Goal: Task Accomplishment & Management: Use online tool/utility

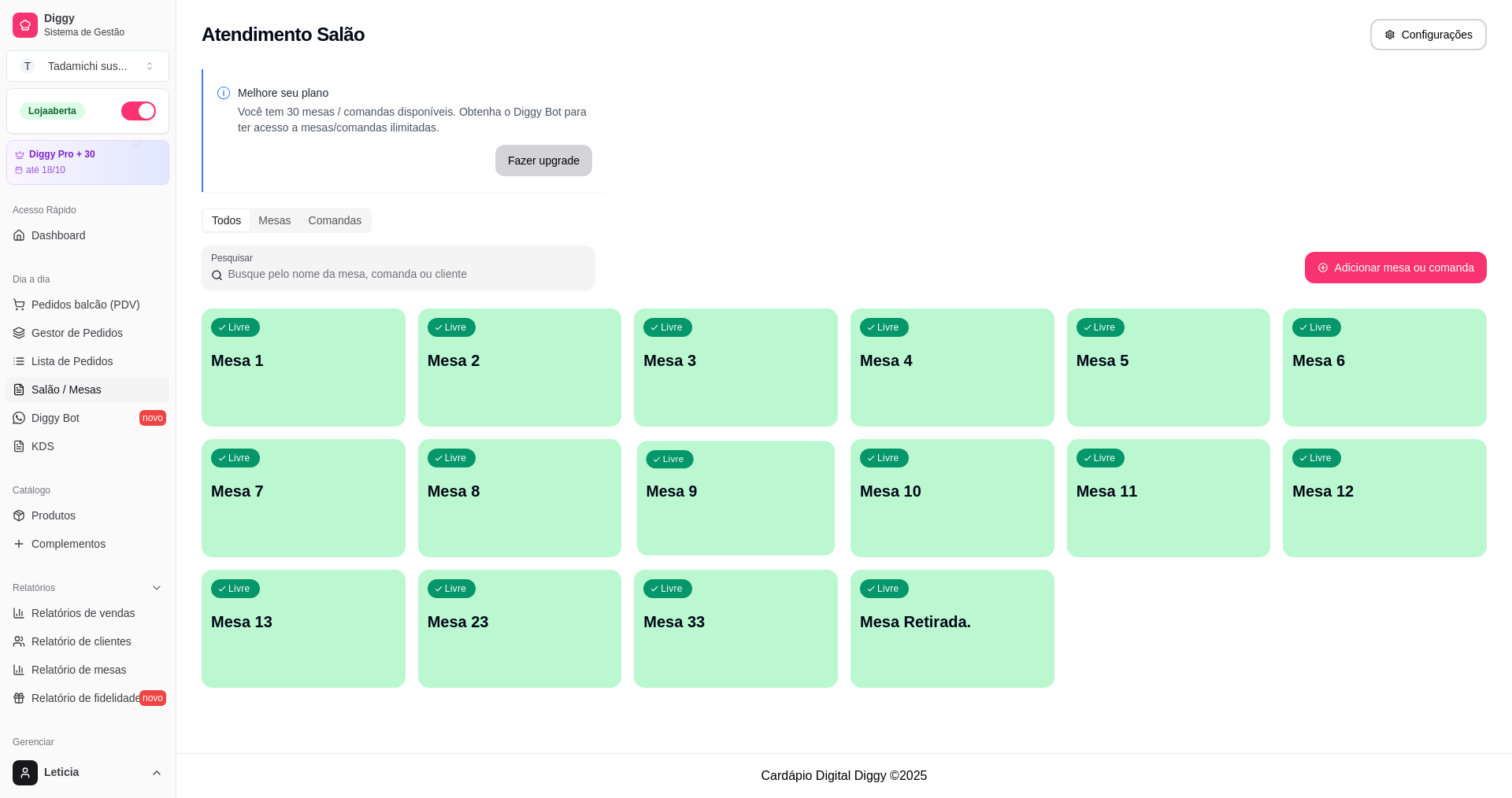
click at [678, 514] on div "Livre Mesa 9" at bounding box center [736, 489] width 198 height 96
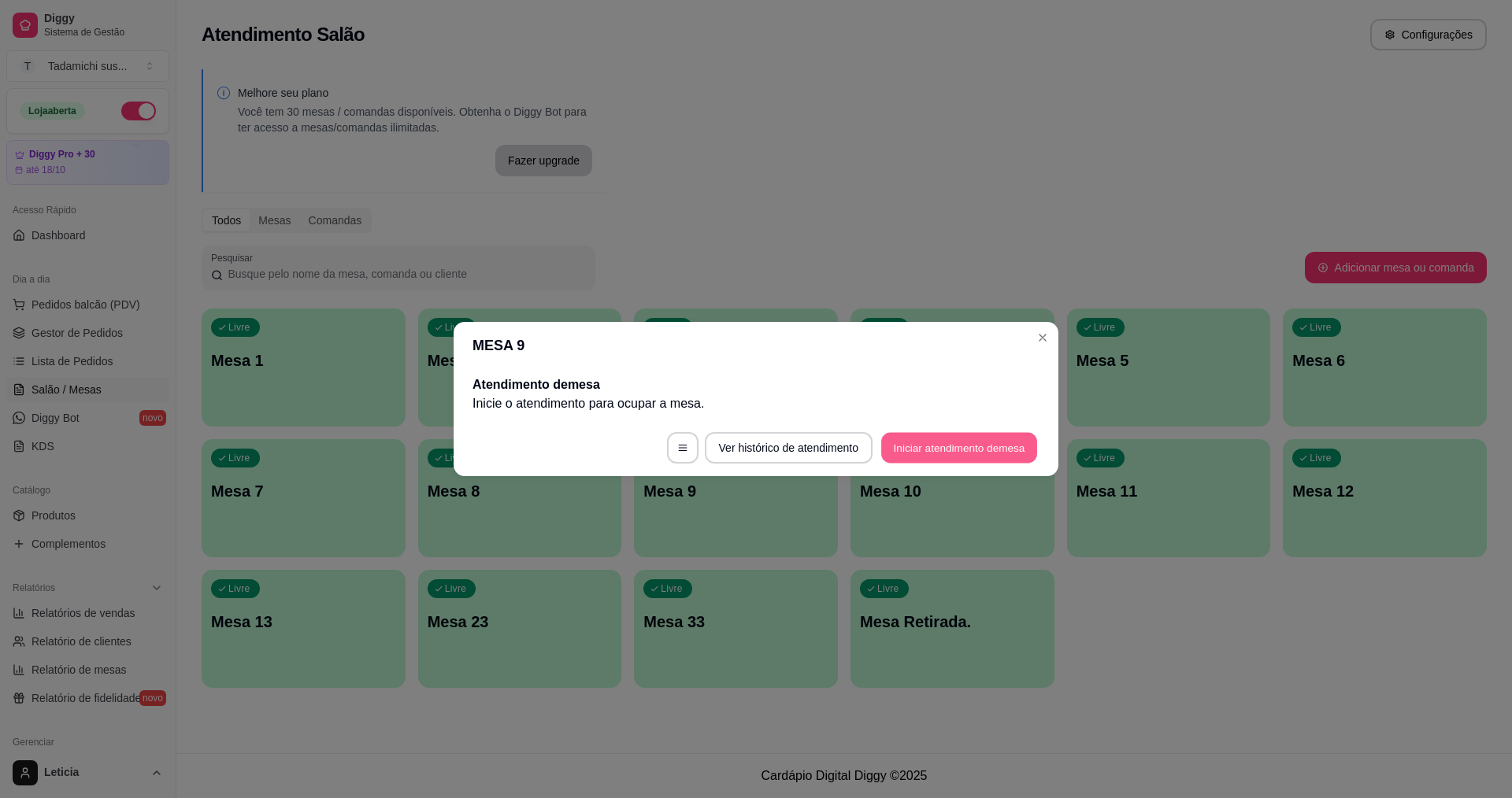
click at [913, 439] on button "Iniciar atendimento de mesa" at bounding box center [958, 448] width 156 height 31
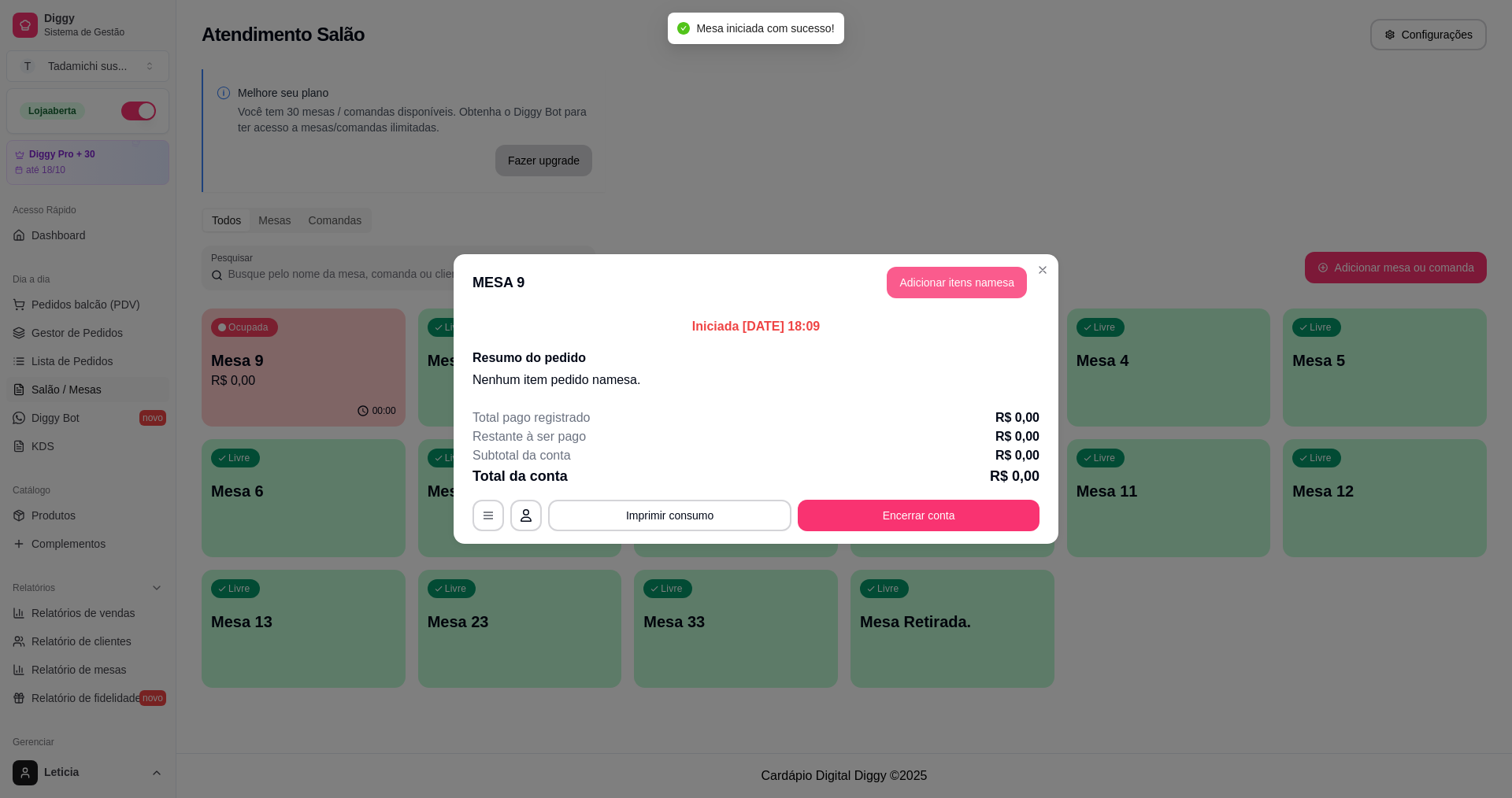
click at [991, 277] on button "Adicionar itens na mesa" at bounding box center [957, 283] width 140 height 32
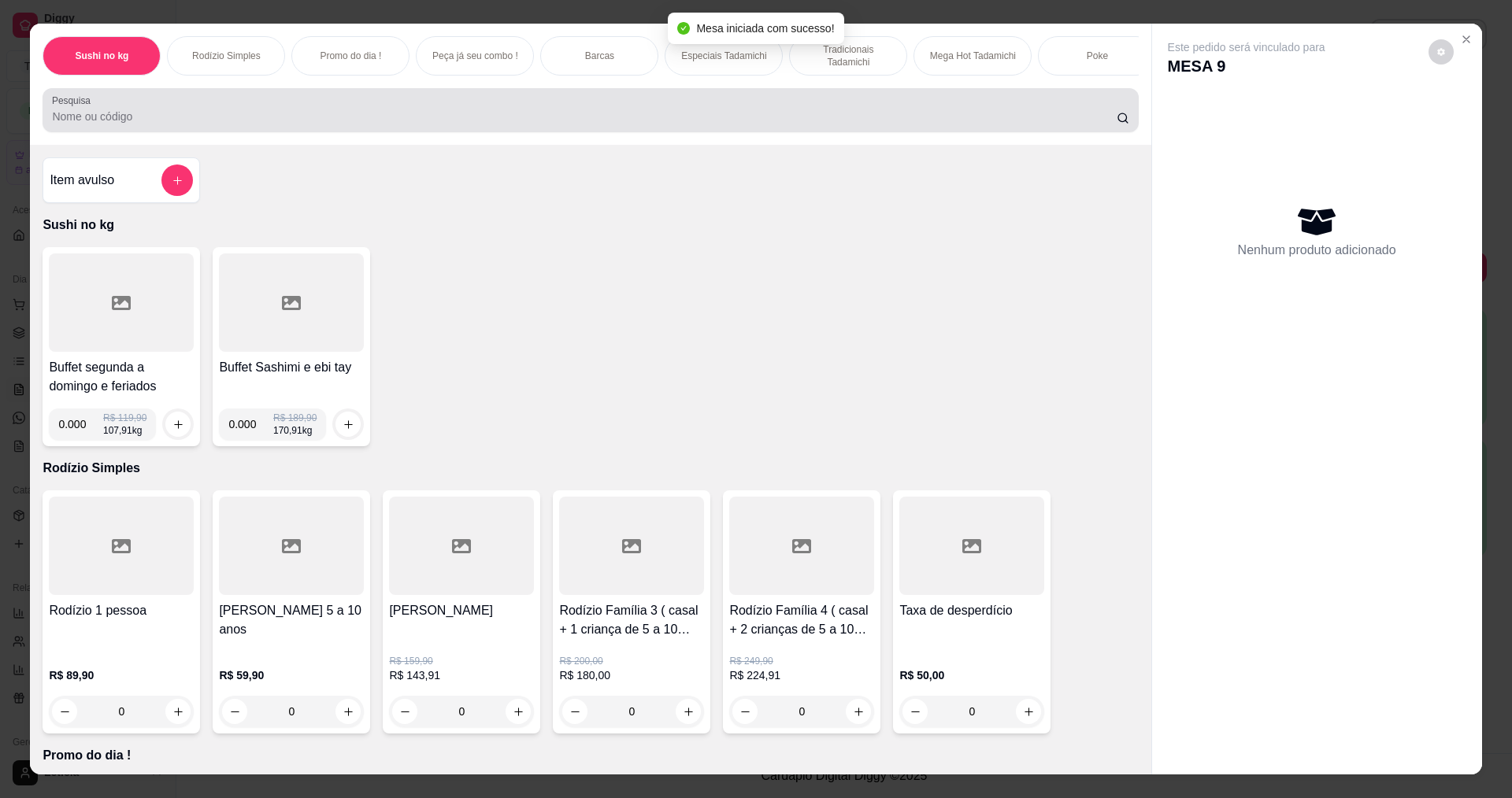
click at [743, 118] on div at bounding box center [590, 110] width 1077 height 32
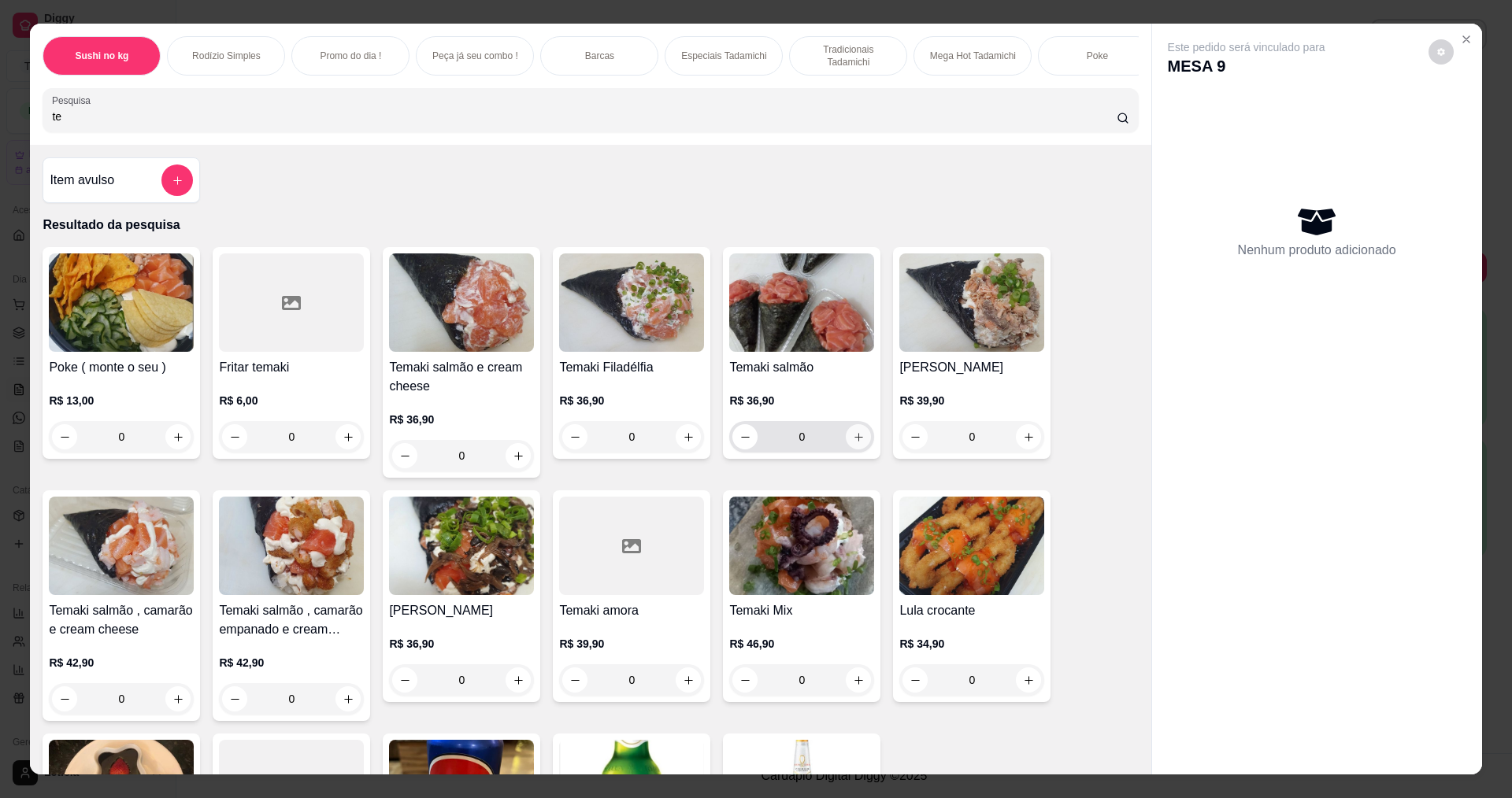
type input "te"
click at [852, 444] on icon "increase-product-quantity" at bounding box center [858, 437] width 12 height 12
type input "1"
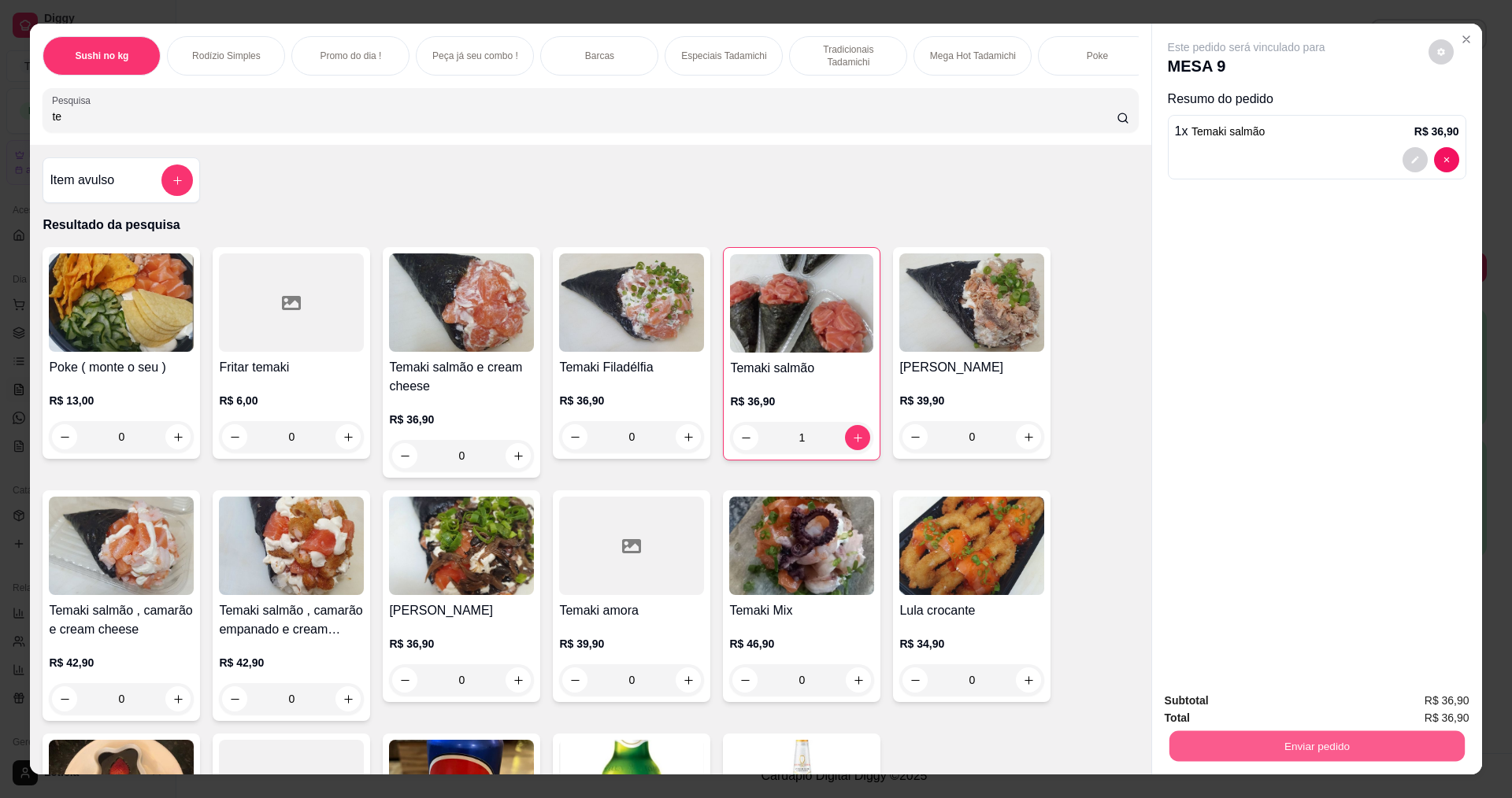
click at [1404, 736] on button "Enviar pedido" at bounding box center [1316, 745] width 295 height 31
click at [1287, 702] on button "Não registrar e enviar pedido" at bounding box center [1264, 707] width 159 height 29
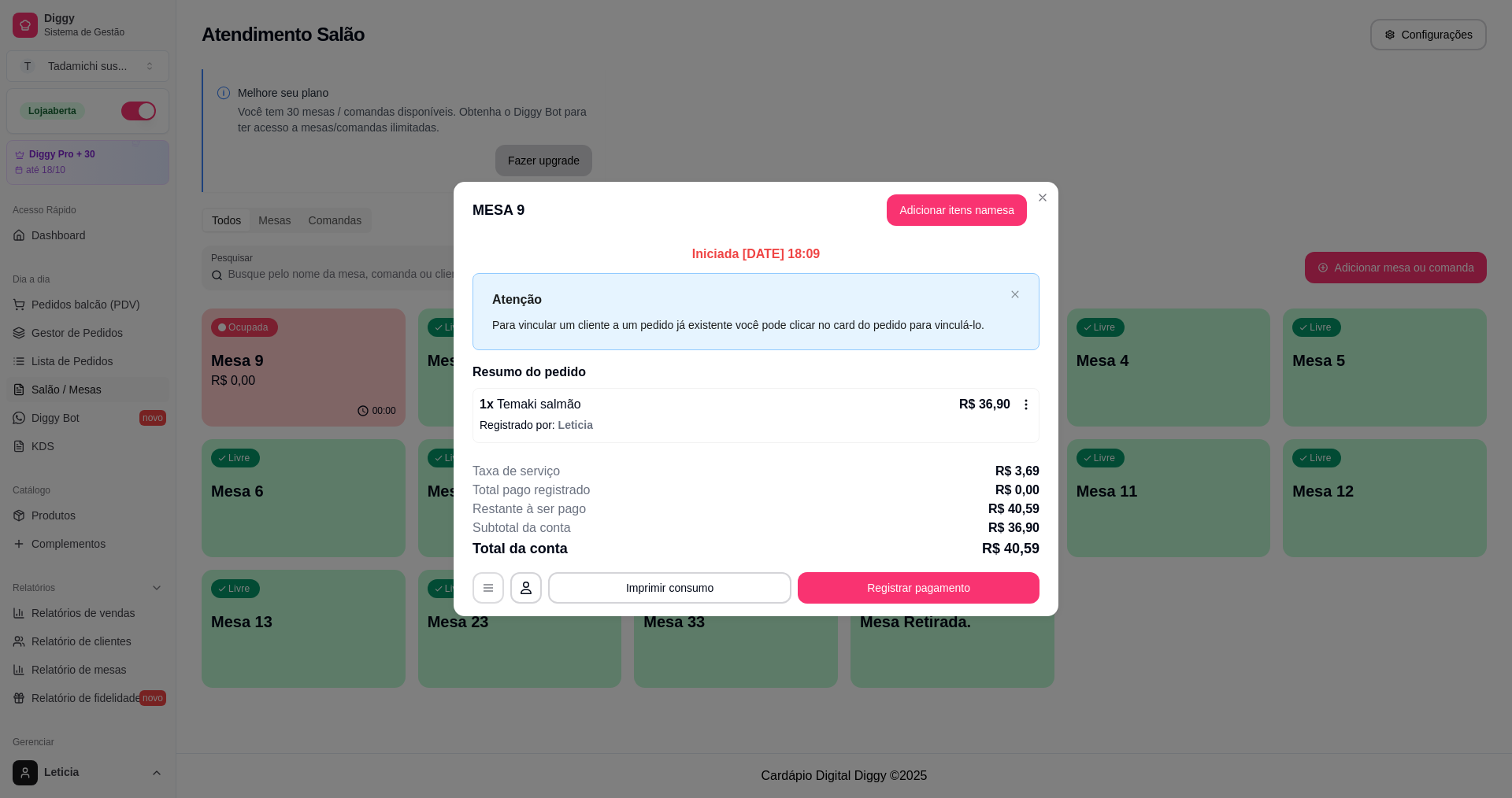
click at [487, 594] on icon "button" at bounding box center [488, 588] width 13 height 13
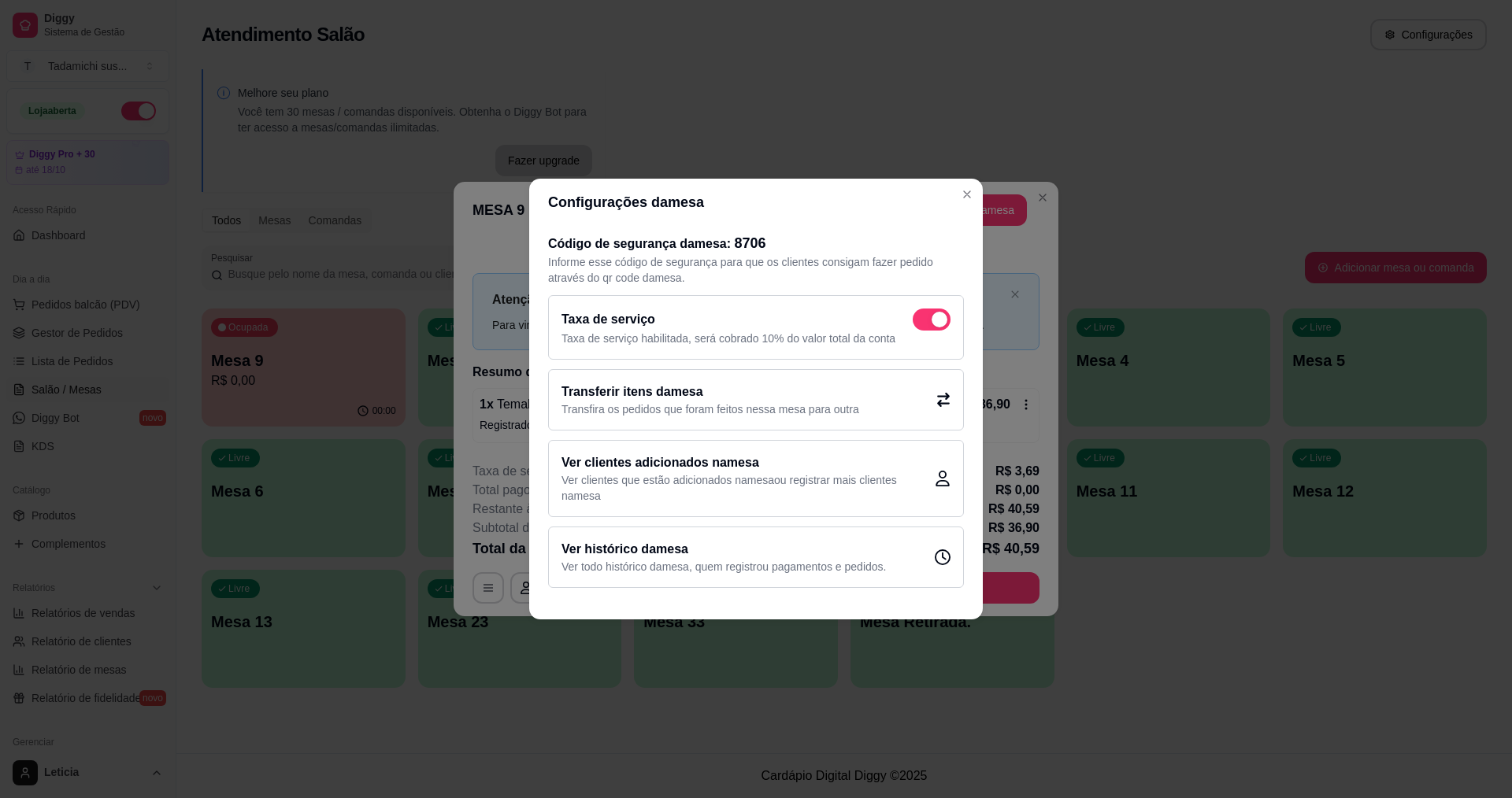
click at [626, 389] on h2 "Transferir itens da mesa" at bounding box center [710, 392] width 298 height 19
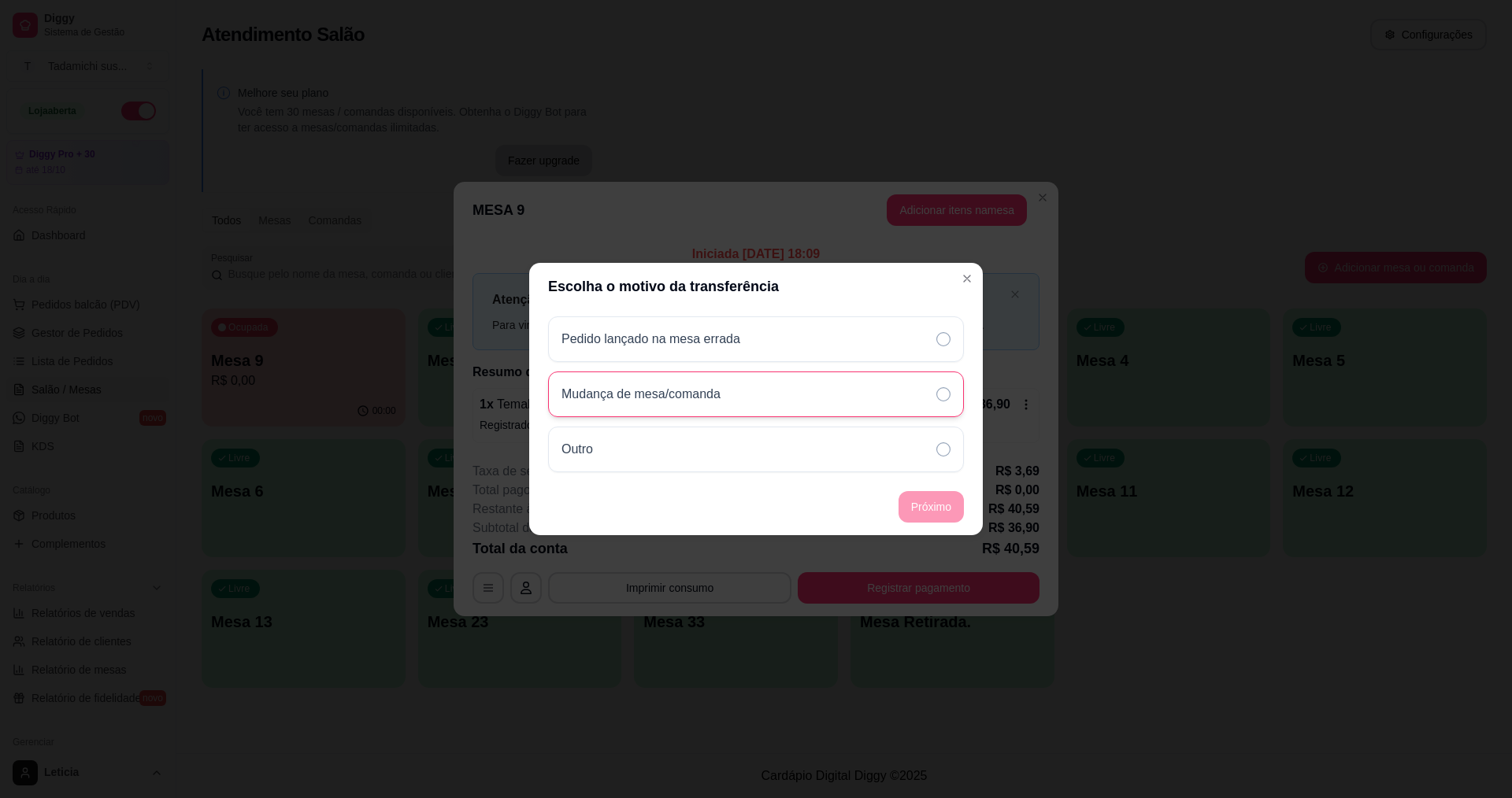
click at [884, 404] on div "Mudança de mesa/comanda" at bounding box center [756, 394] width 415 height 46
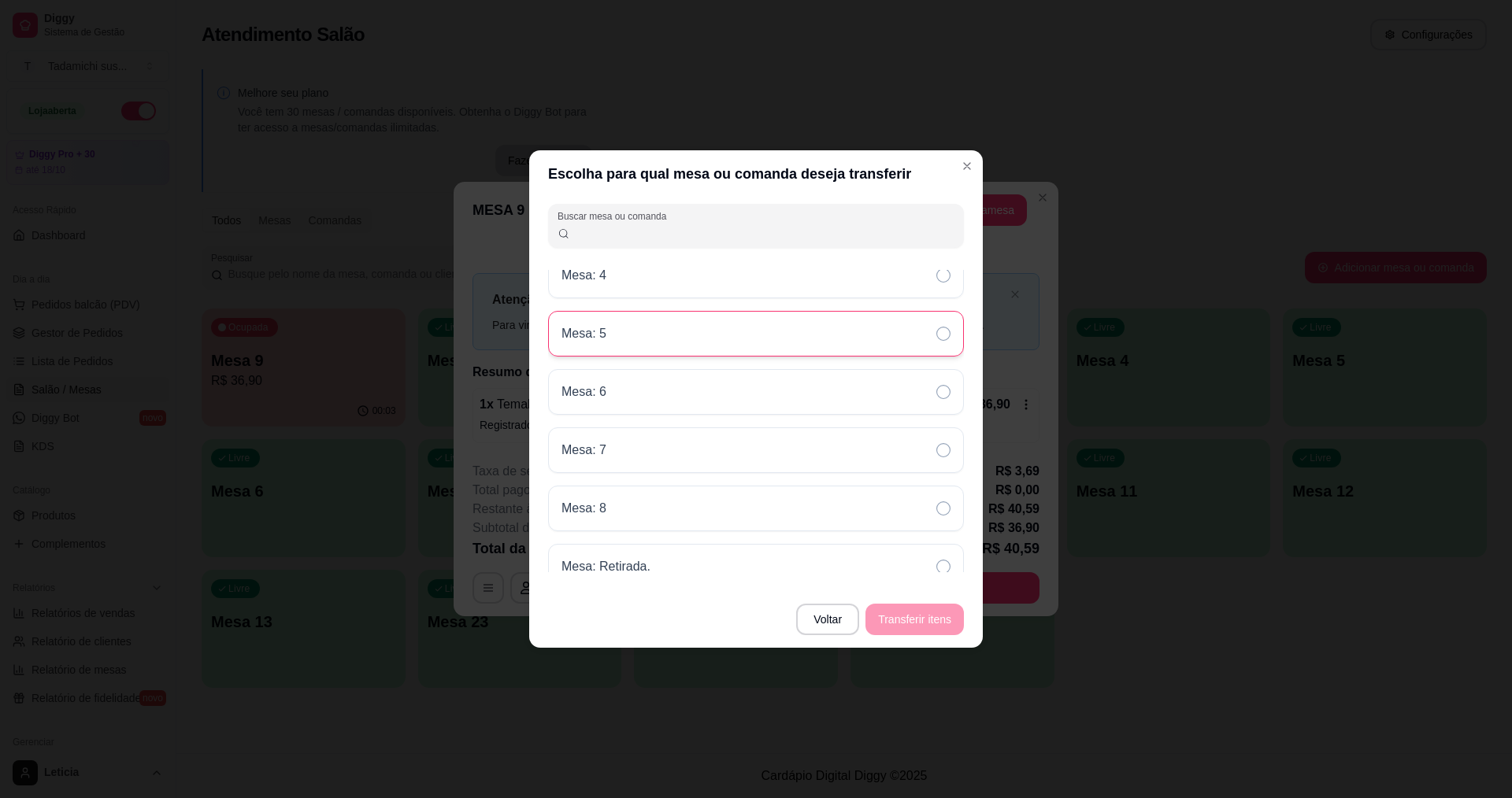
scroll to position [551, 0]
click at [651, 391] on div "Mesa: 6" at bounding box center [756, 382] width 415 height 46
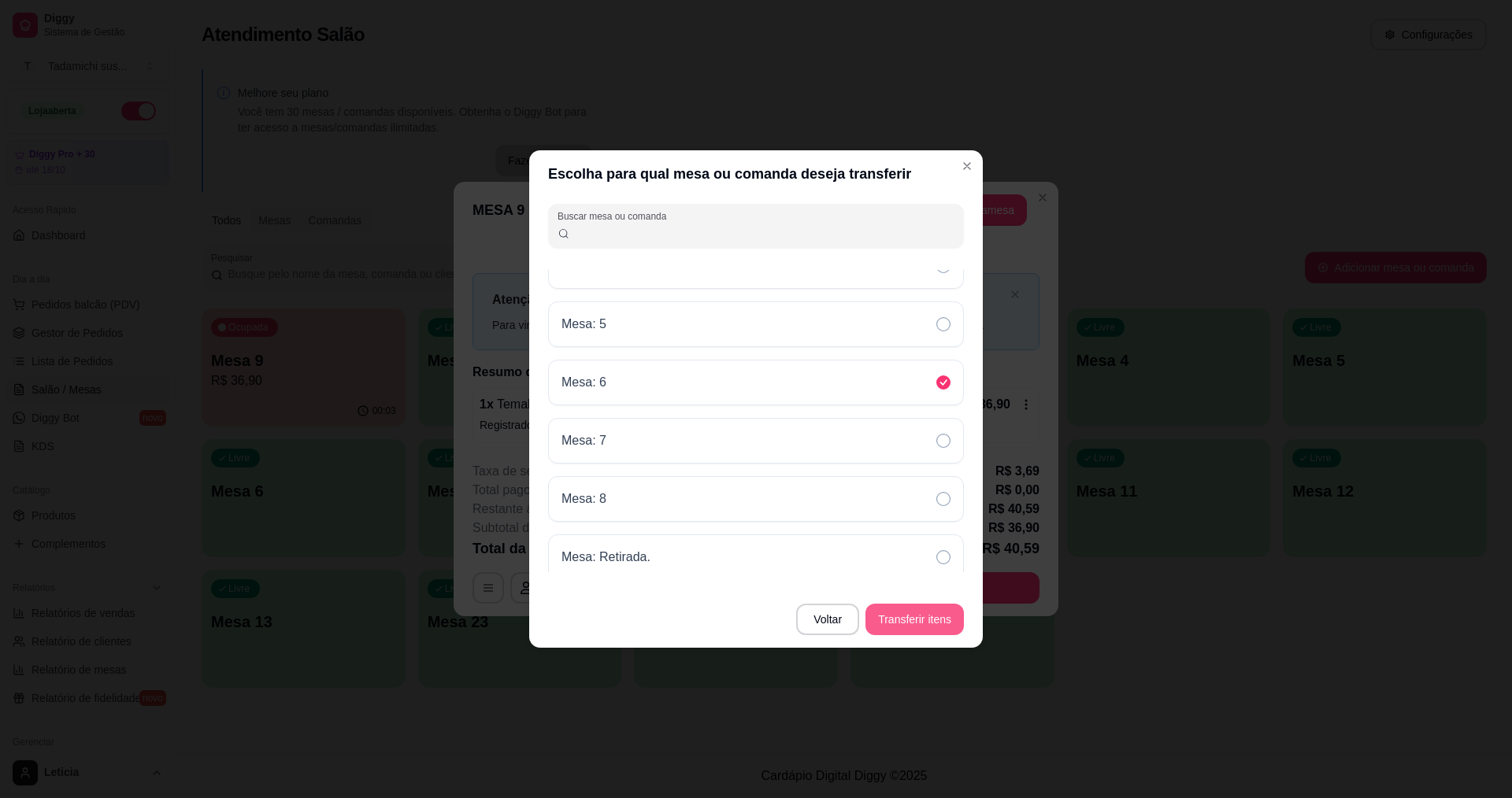
click at [886, 610] on button "Transferir itens" at bounding box center [915, 620] width 98 height 32
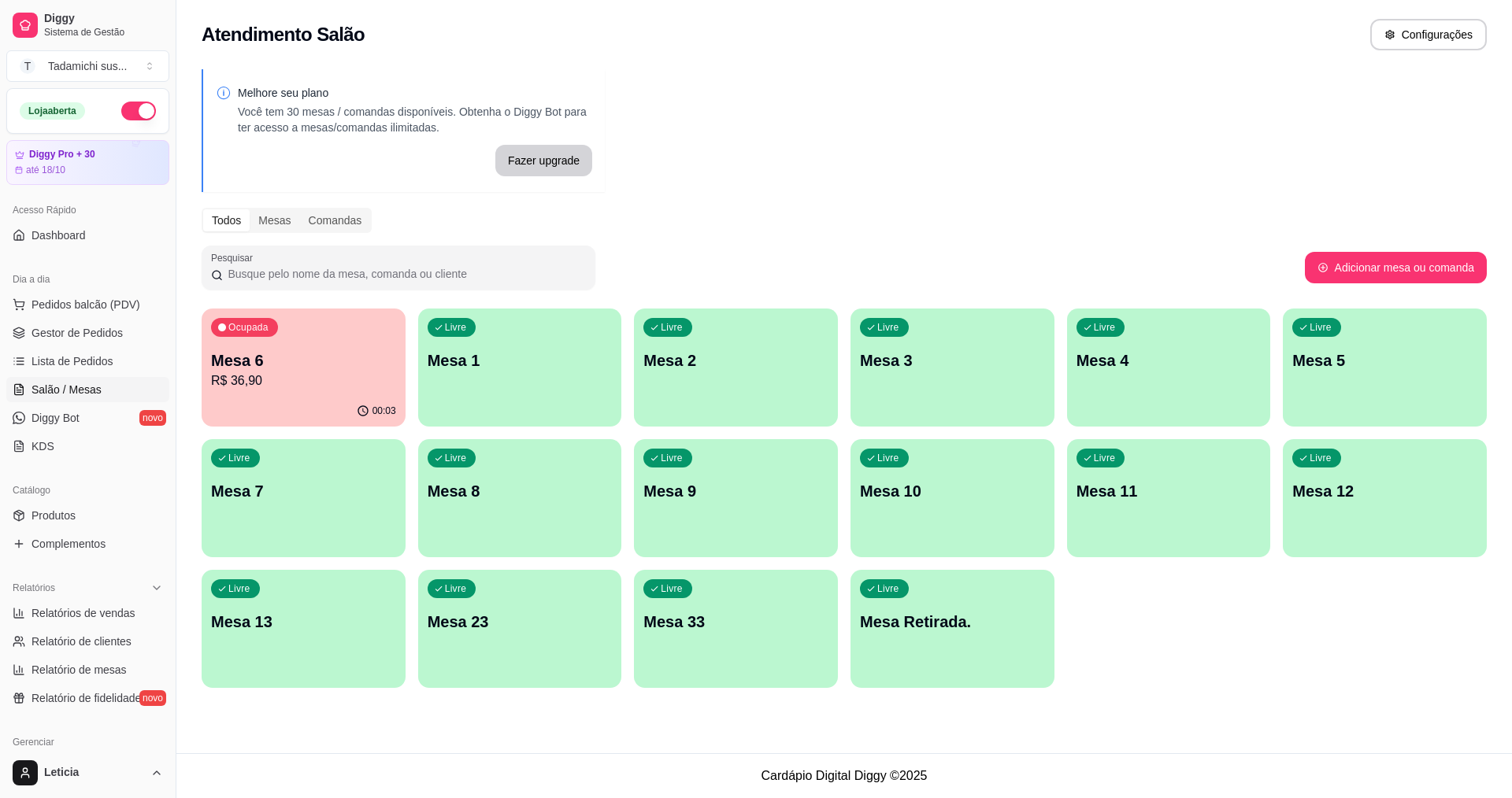
click at [359, 356] on p "Mesa 6" at bounding box center [304, 360] width 185 height 22
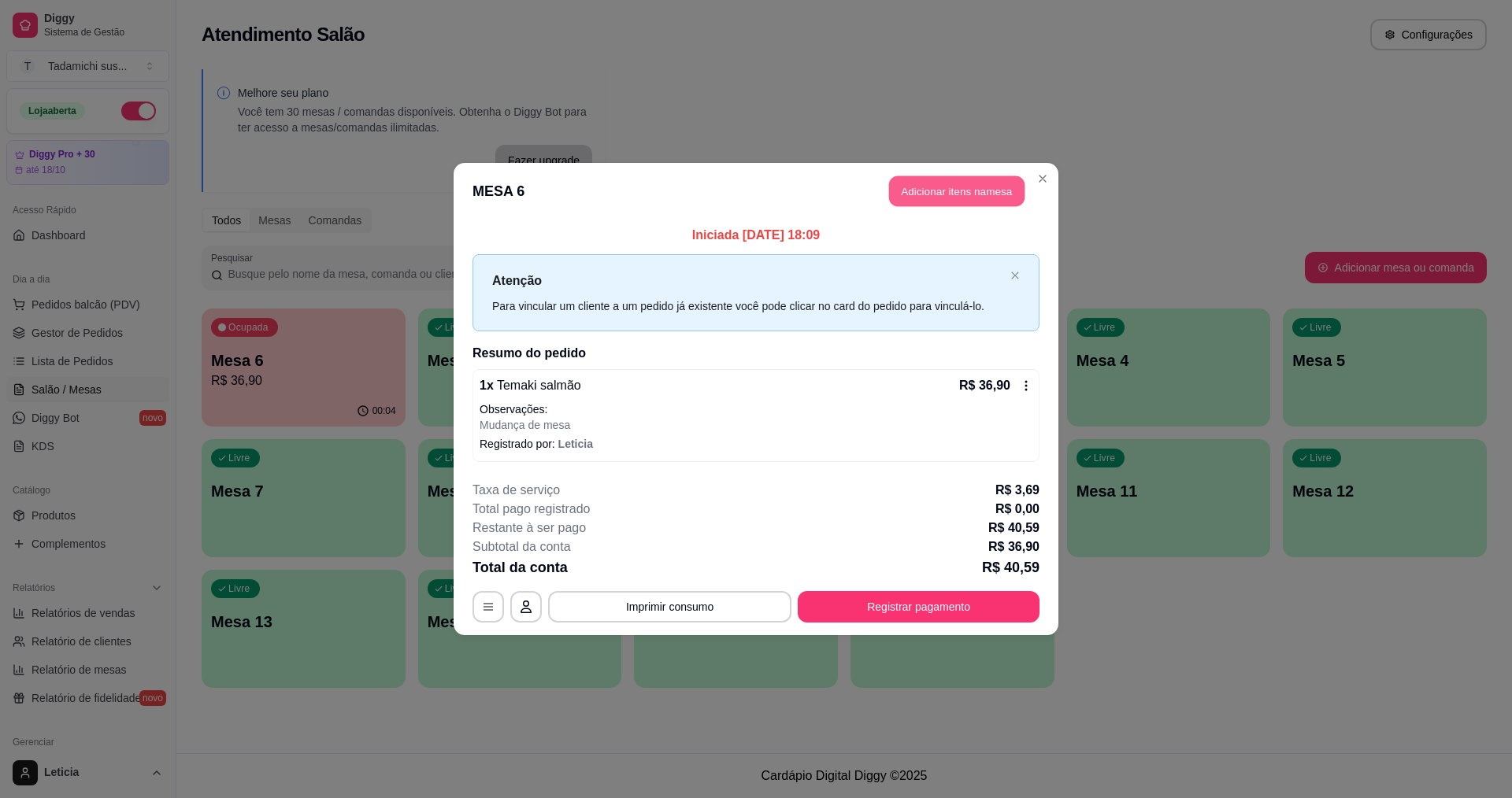
click at [963, 190] on button "Adicionar itens na mesa" at bounding box center [957, 191] width 135 height 31
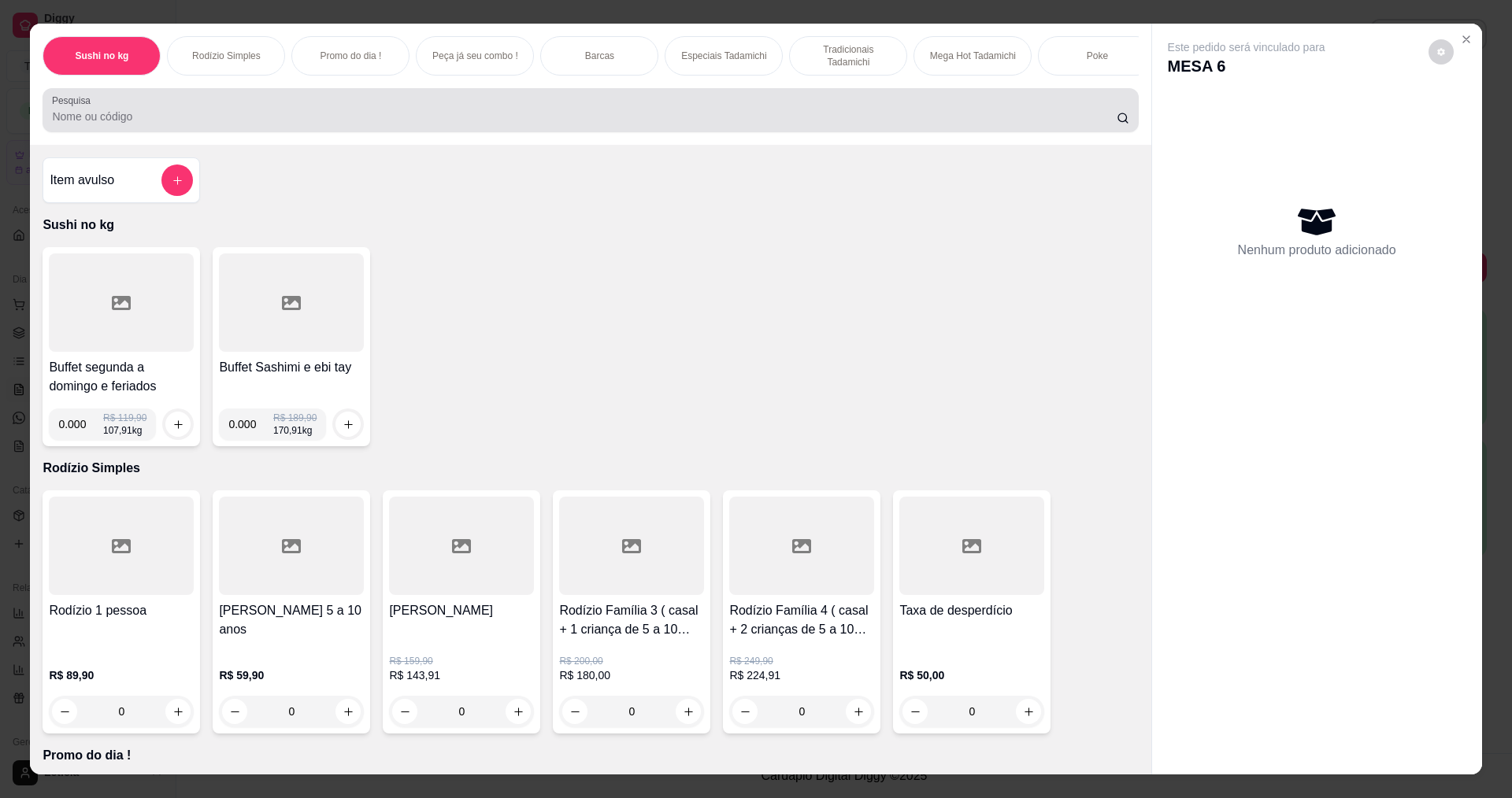
click at [766, 120] on input "Pesquisa" at bounding box center [584, 116] width 1064 height 16
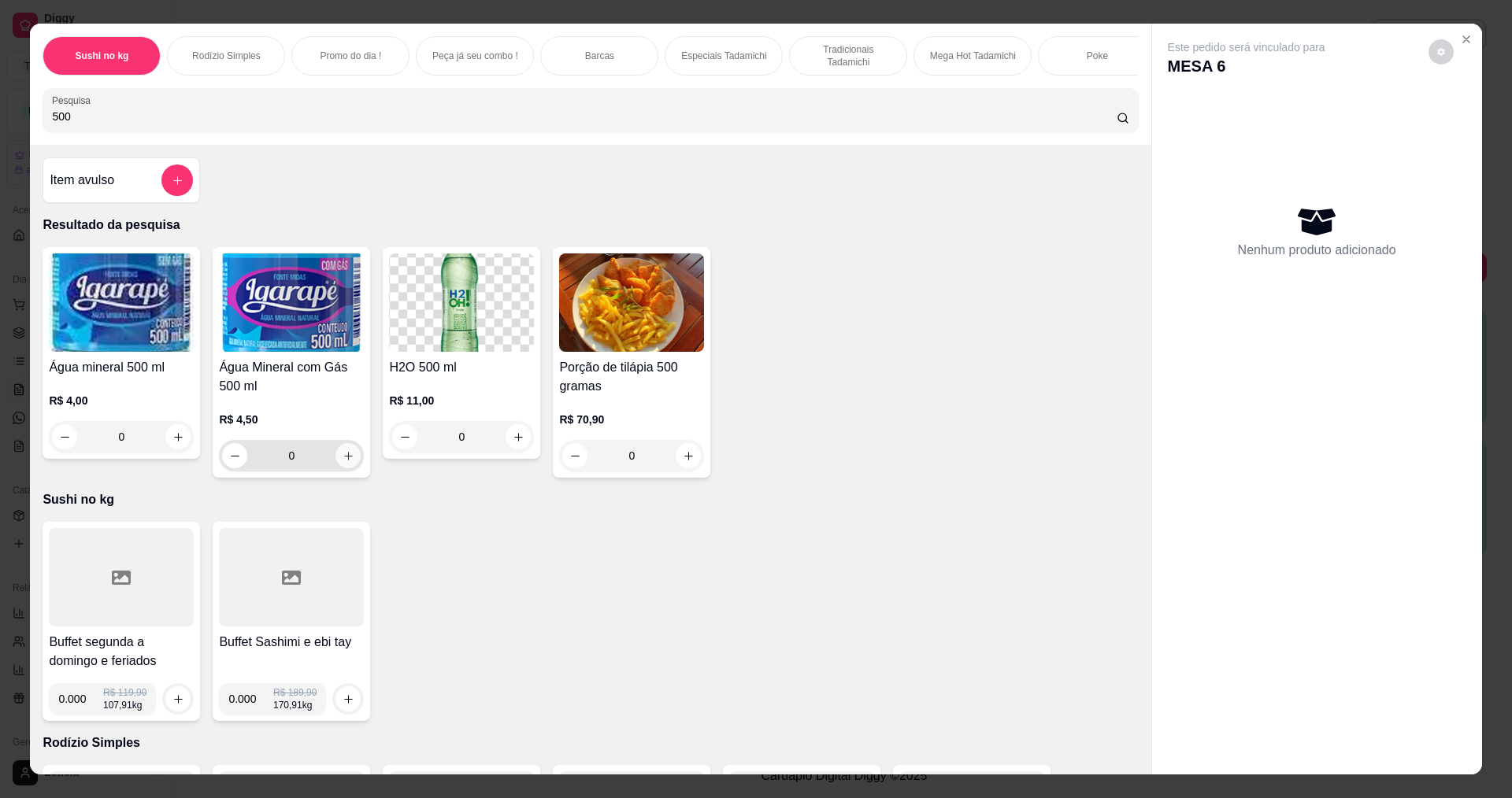
type input "500"
click at [343, 462] on icon "increase-product-quantity" at bounding box center [349, 456] width 12 height 12
type input "1"
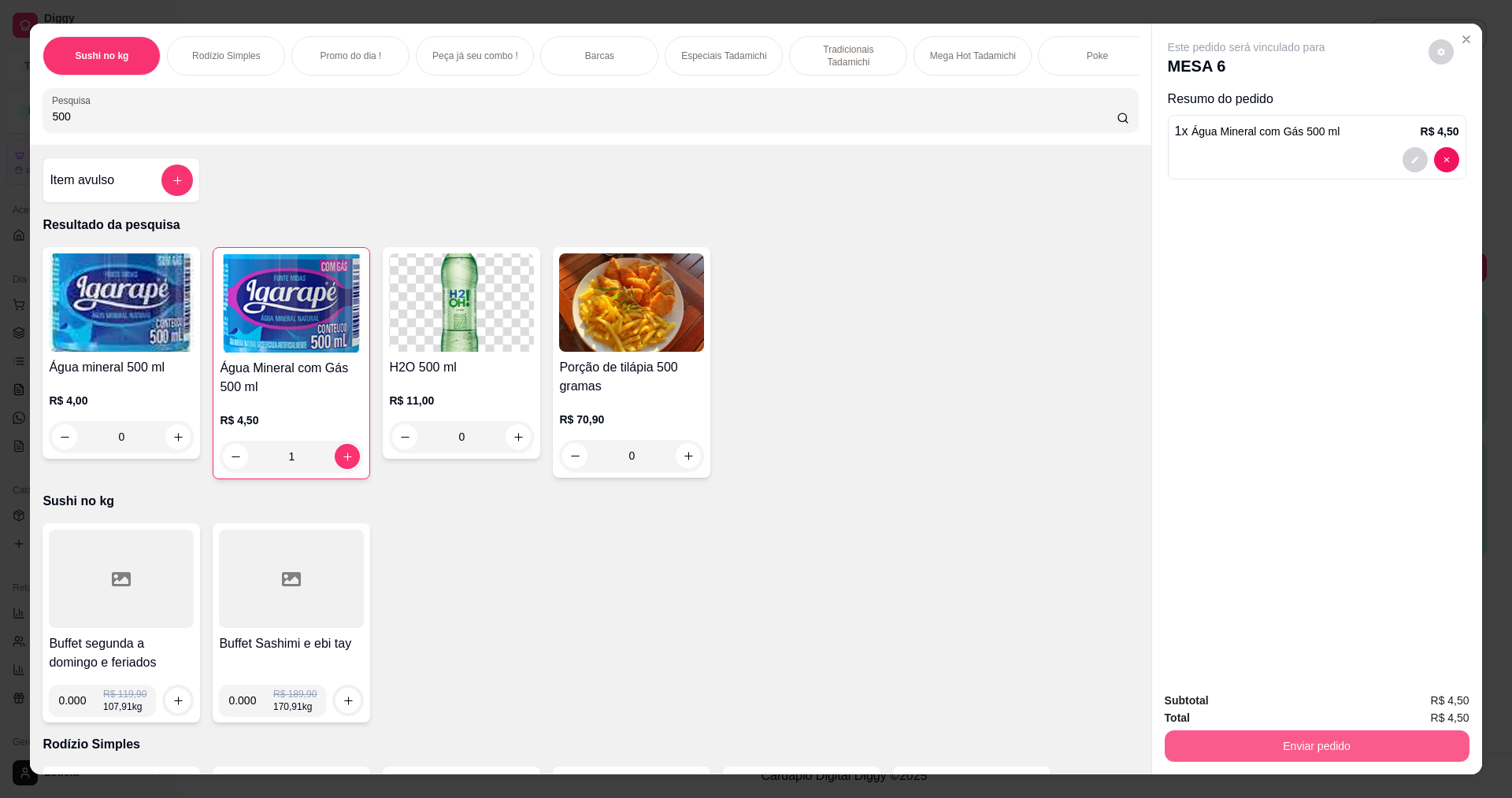
click at [1324, 739] on button "Enviar pedido" at bounding box center [1316, 746] width 304 height 32
click at [1283, 697] on button "Não registrar e enviar pedido" at bounding box center [1264, 707] width 159 height 29
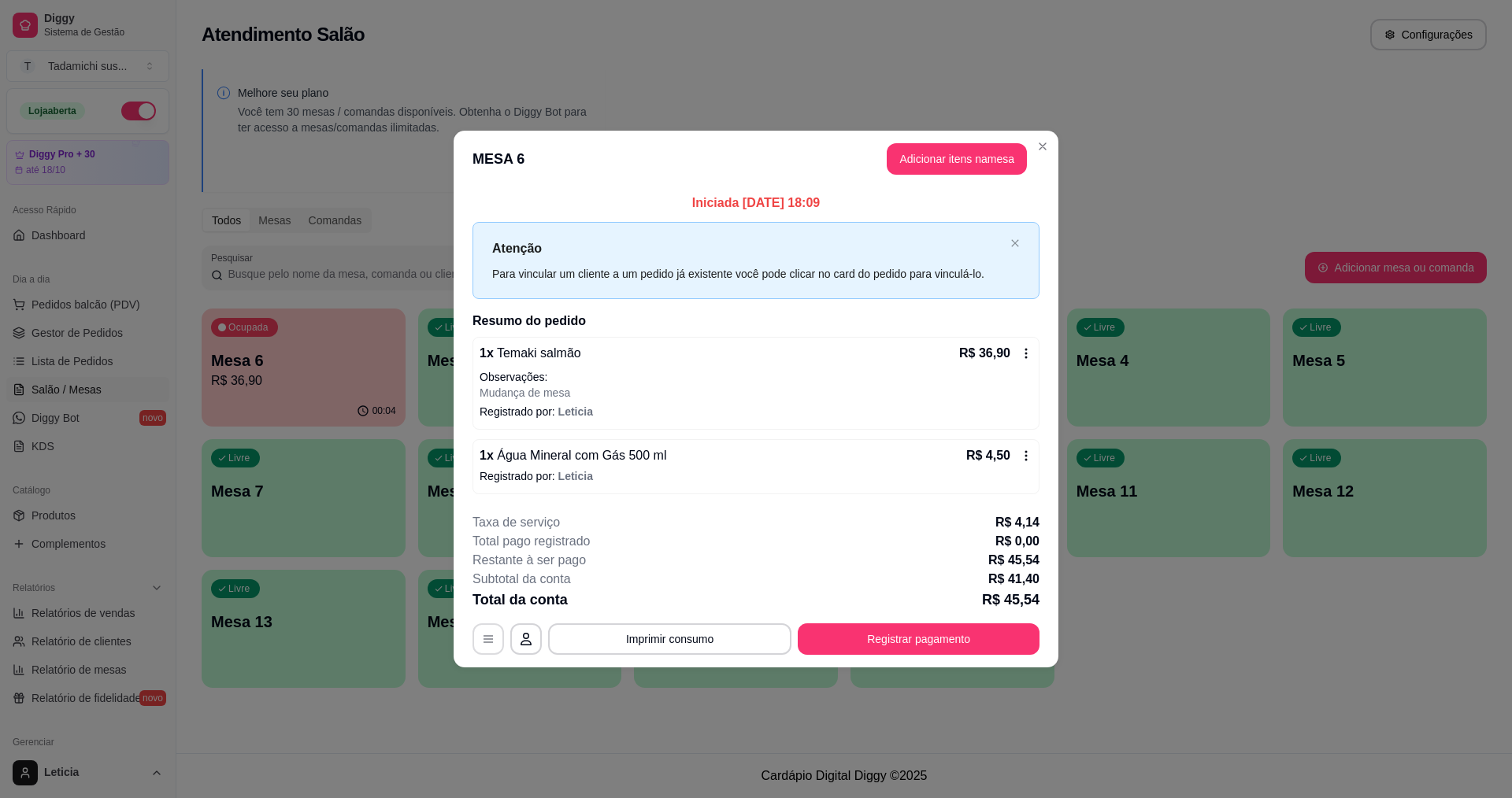
click at [486, 635] on icon "button" at bounding box center [488, 639] width 13 height 13
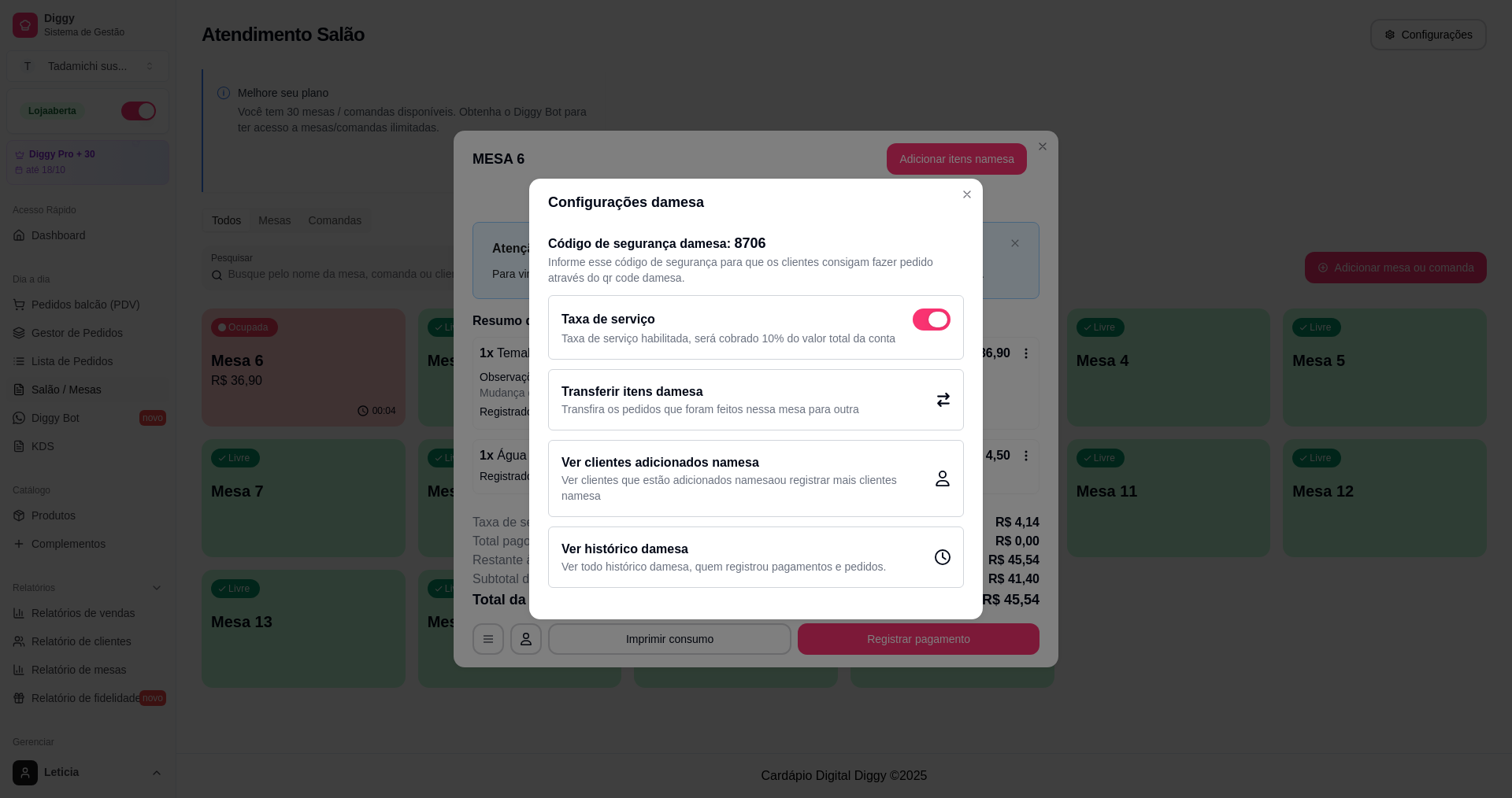
click at [928, 324] on span at bounding box center [931, 319] width 38 height 22
click at [922, 324] on input "checkbox" at bounding box center [917, 328] width 10 height 10
checkbox input "false"
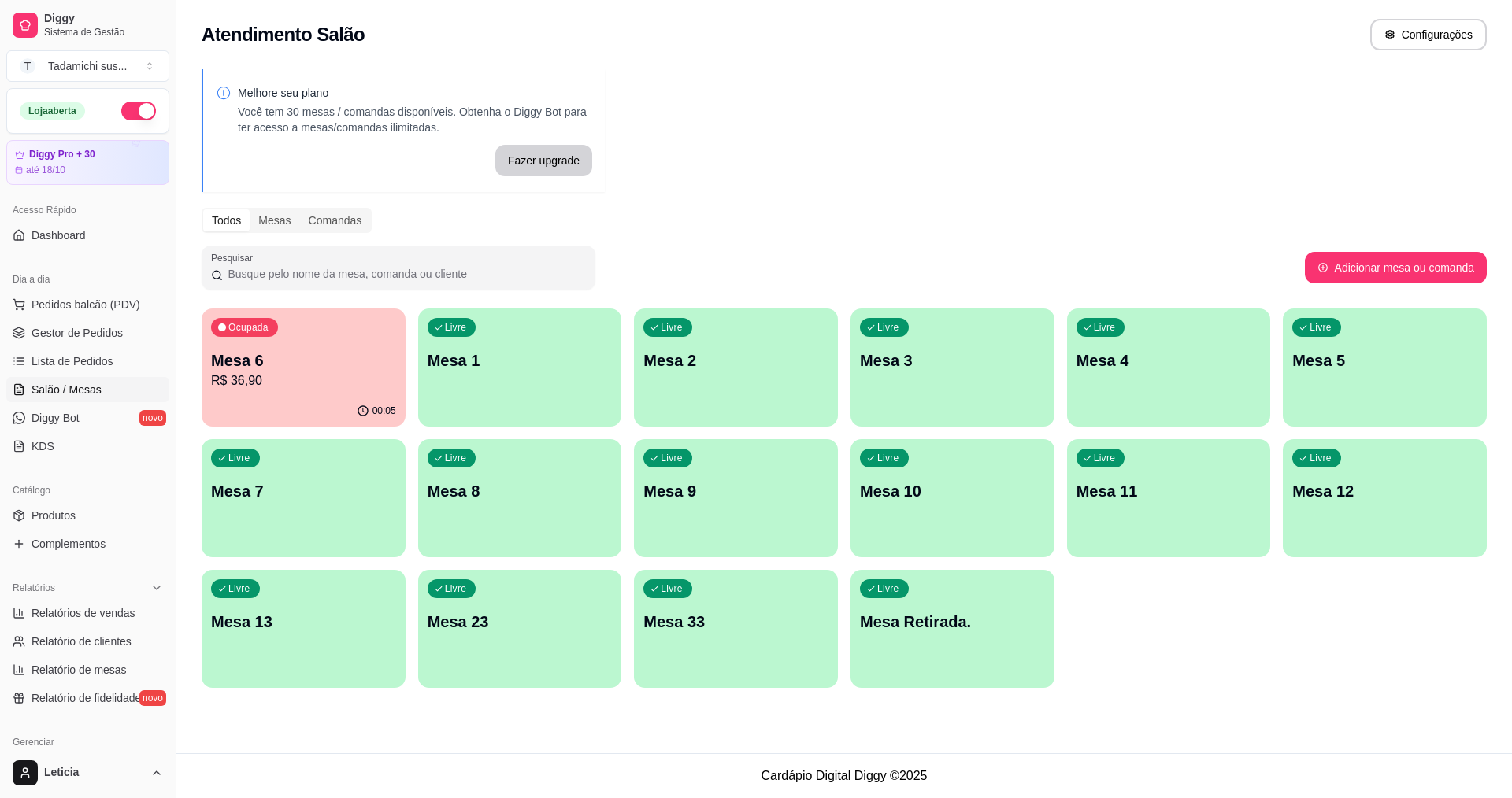
click at [322, 383] on p "R$ 36,90" at bounding box center [304, 381] width 185 height 19
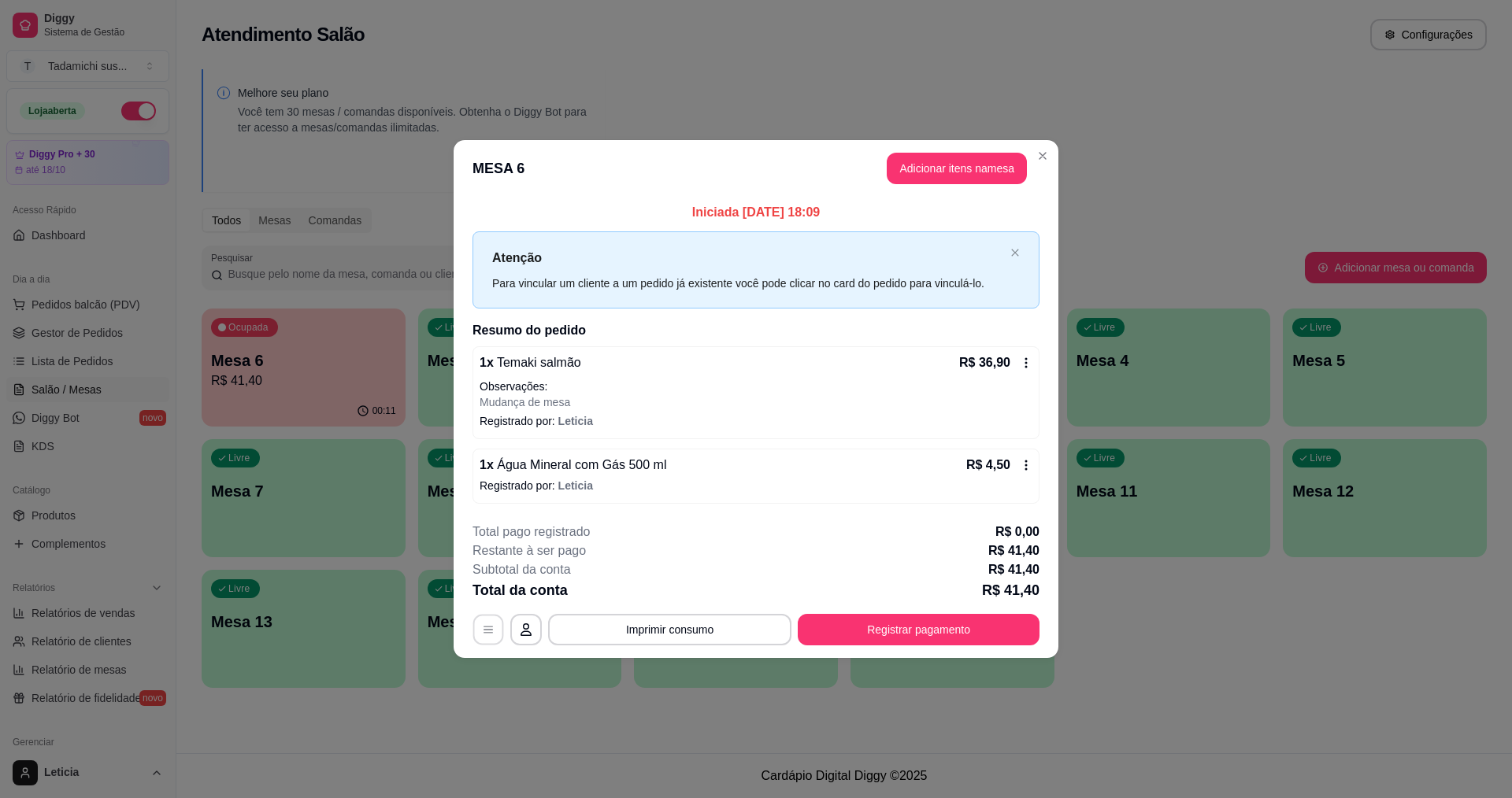
click at [480, 635] on button "button" at bounding box center [488, 629] width 31 height 31
click at [796, 633] on div "**********" at bounding box center [756, 630] width 567 height 32
click at [861, 631] on button "Registrar pagamento" at bounding box center [918, 630] width 242 height 32
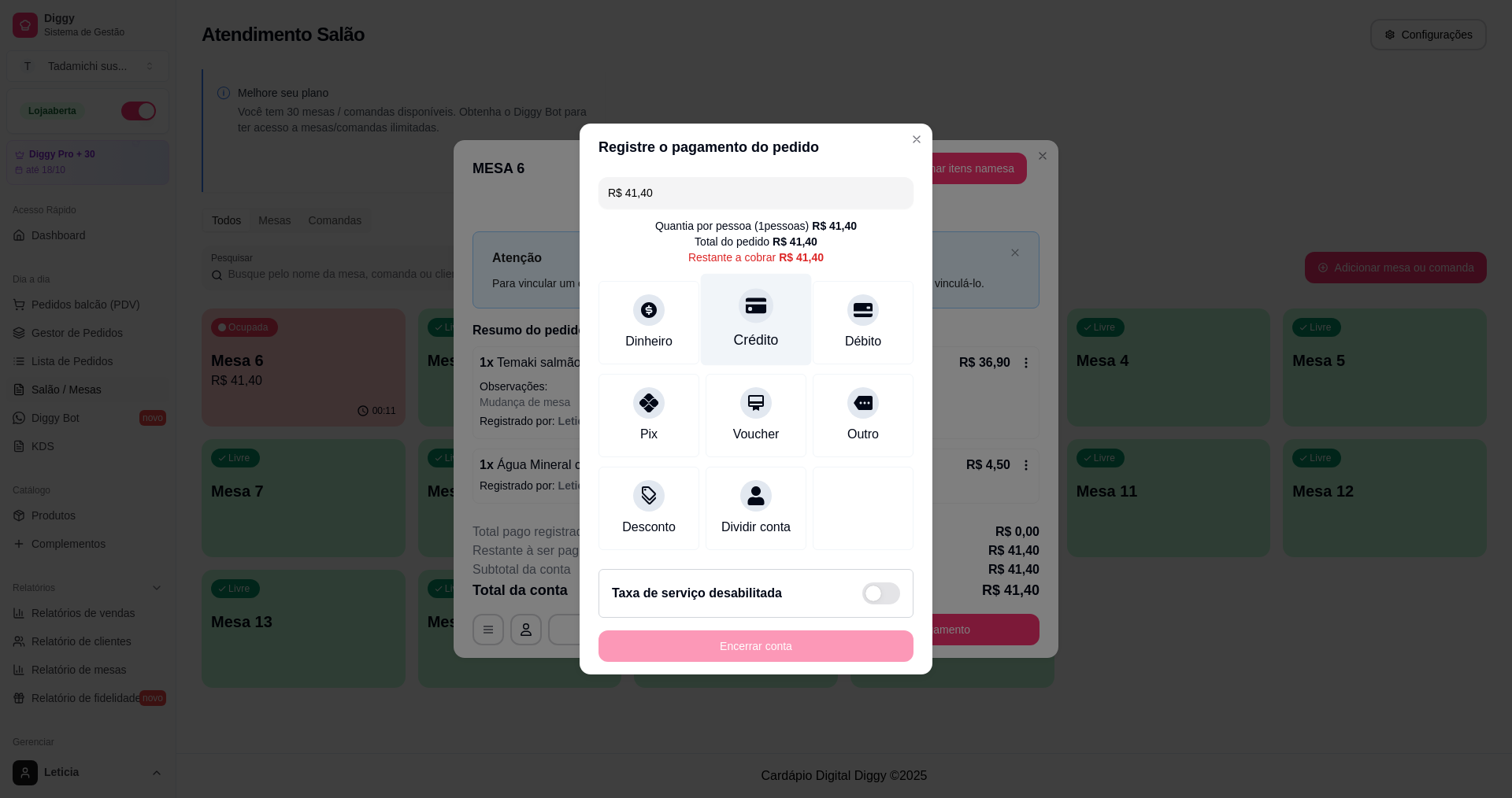
click at [751, 330] on div "Crédito" at bounding box center [756, 340] width 45 height 21
type input "R$ 0,00"
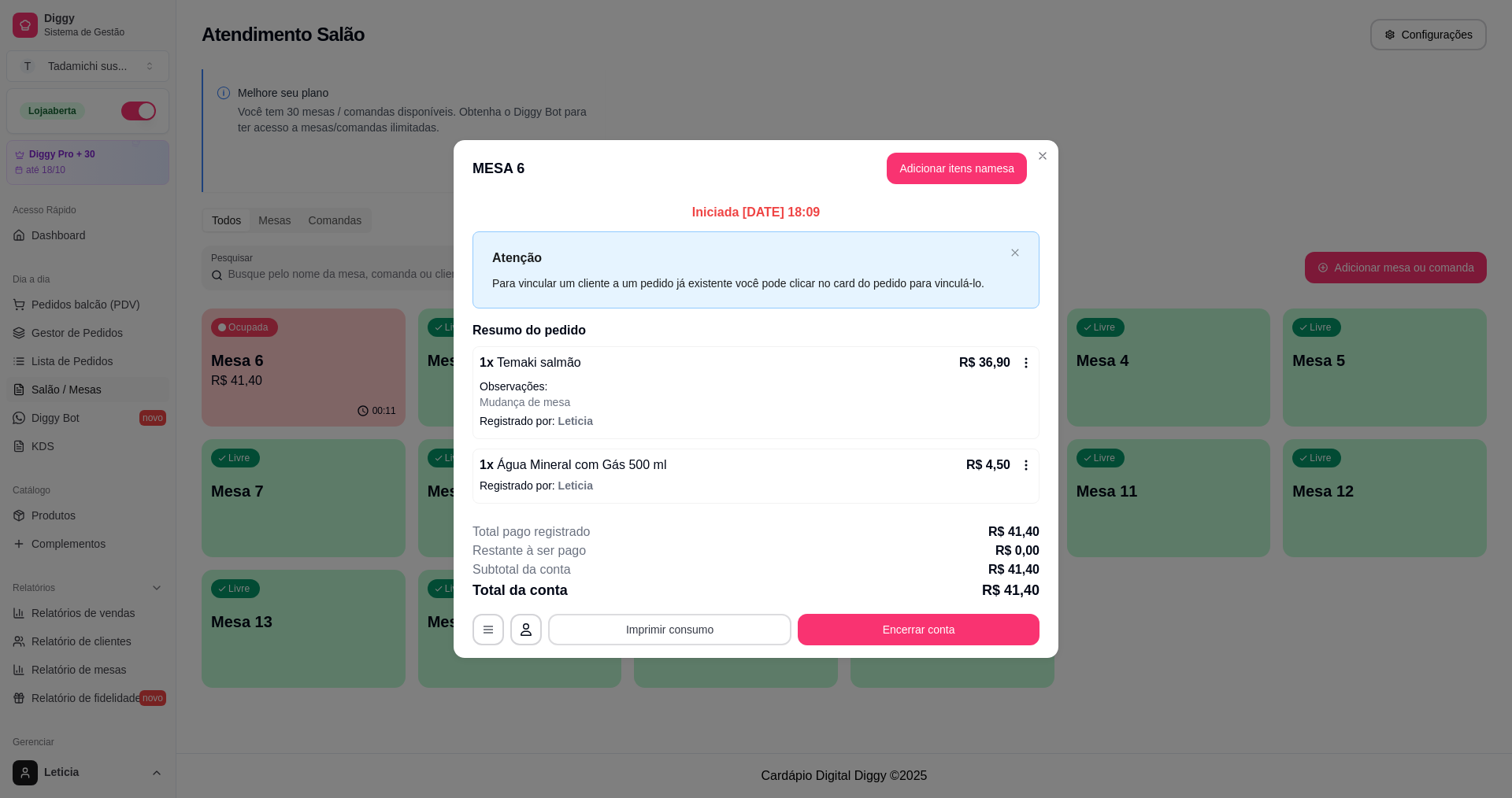
click at [761, 629] on button "Imprimir consumo" at bounding box center [670, 630] width 244 height 32
click at [708, 566] on button "IMPRESSORA HAYOM" at bounding box center [673, 560] width 118 height 24
click at [948, 627] on button "Encerrar conta" at bounding box center [918, 630] width 242 height 32
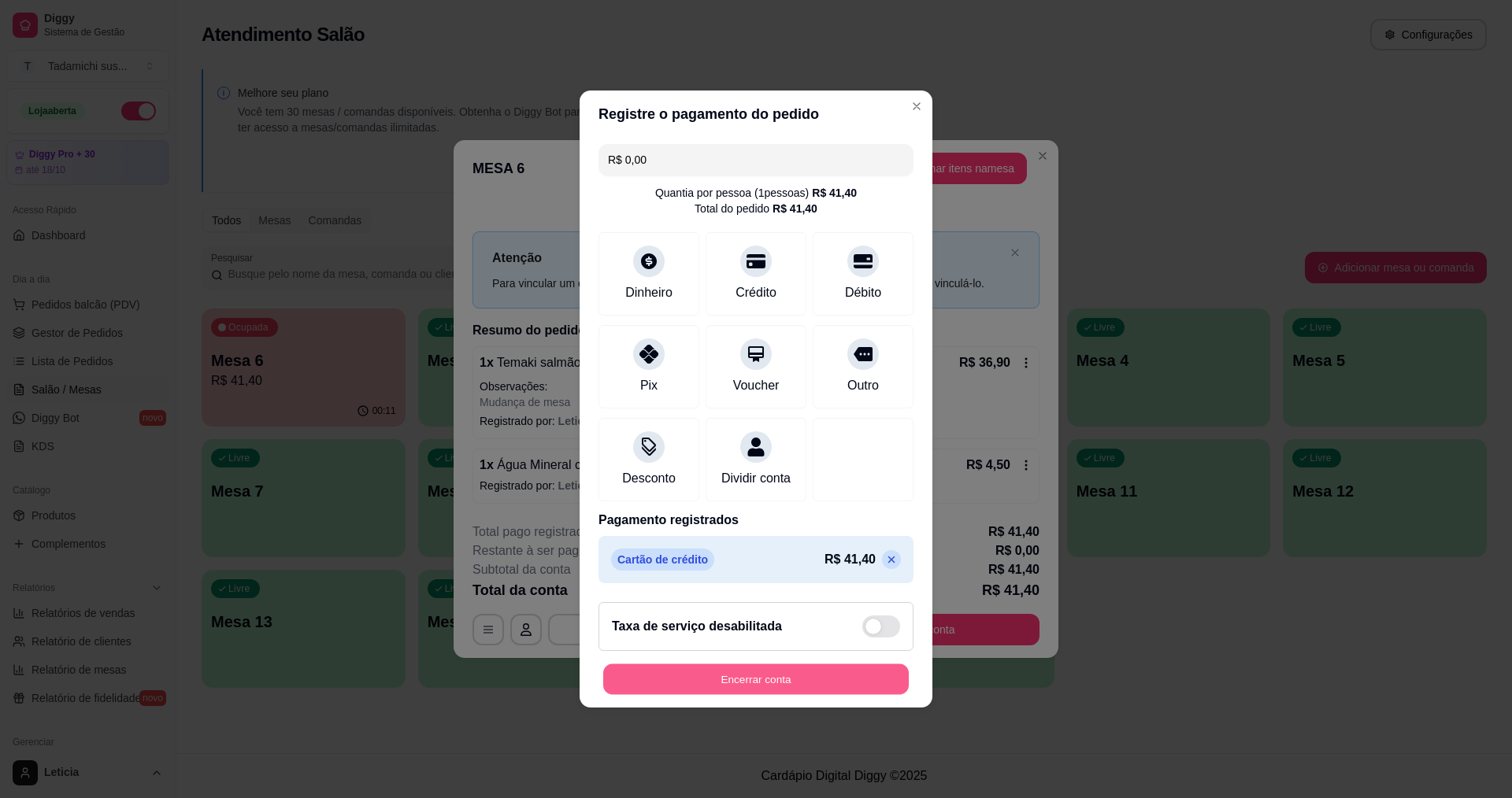
click at [861, 695] on button "Encerrar conta" at bounding box center [756, 680] width 305 height 31
